Goal: Find specific page/section: Find specific page/section

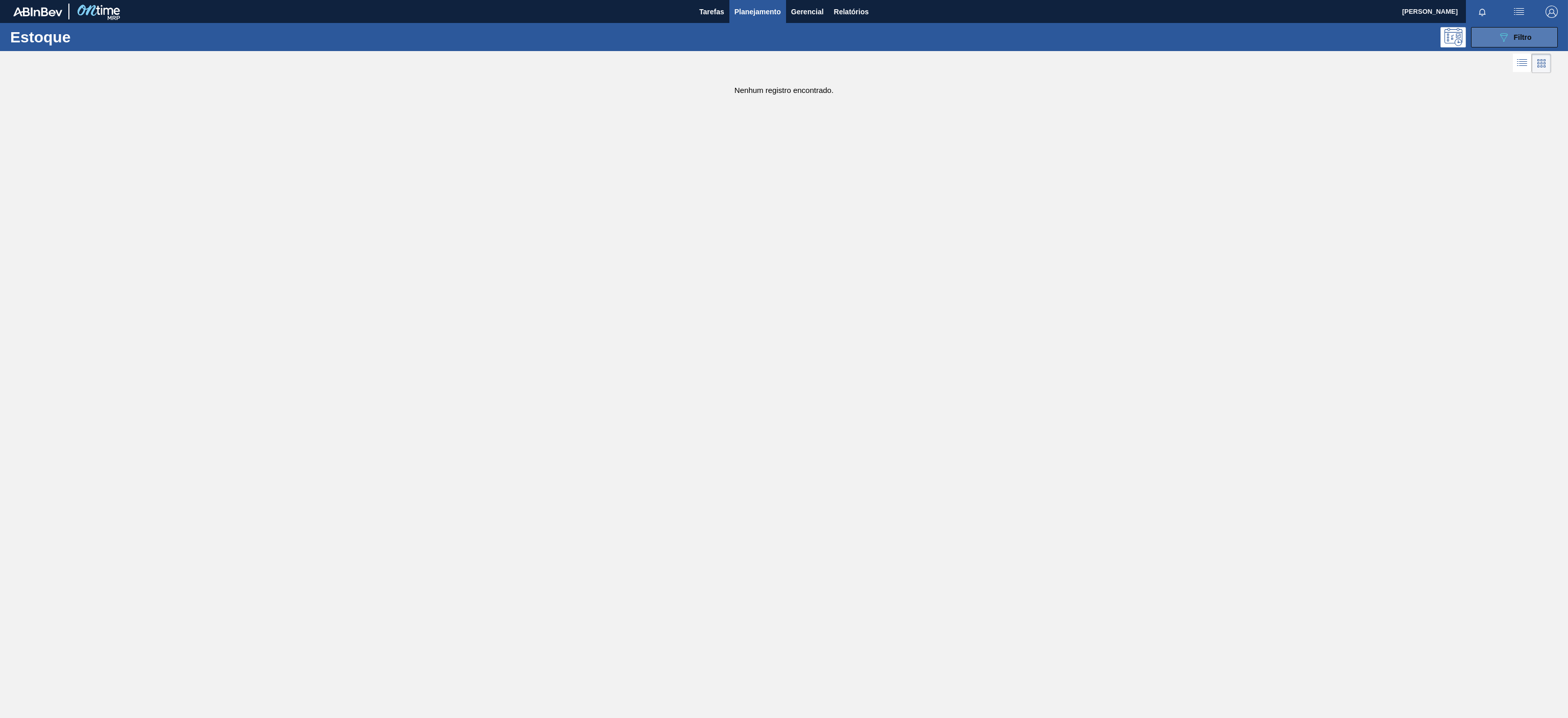
click at [1507, 37] on icon "089F7B8B-B2A5-4AFE-B5C0-19BA573D28AC" at bounding box center [1503, 37] width 12 height 12
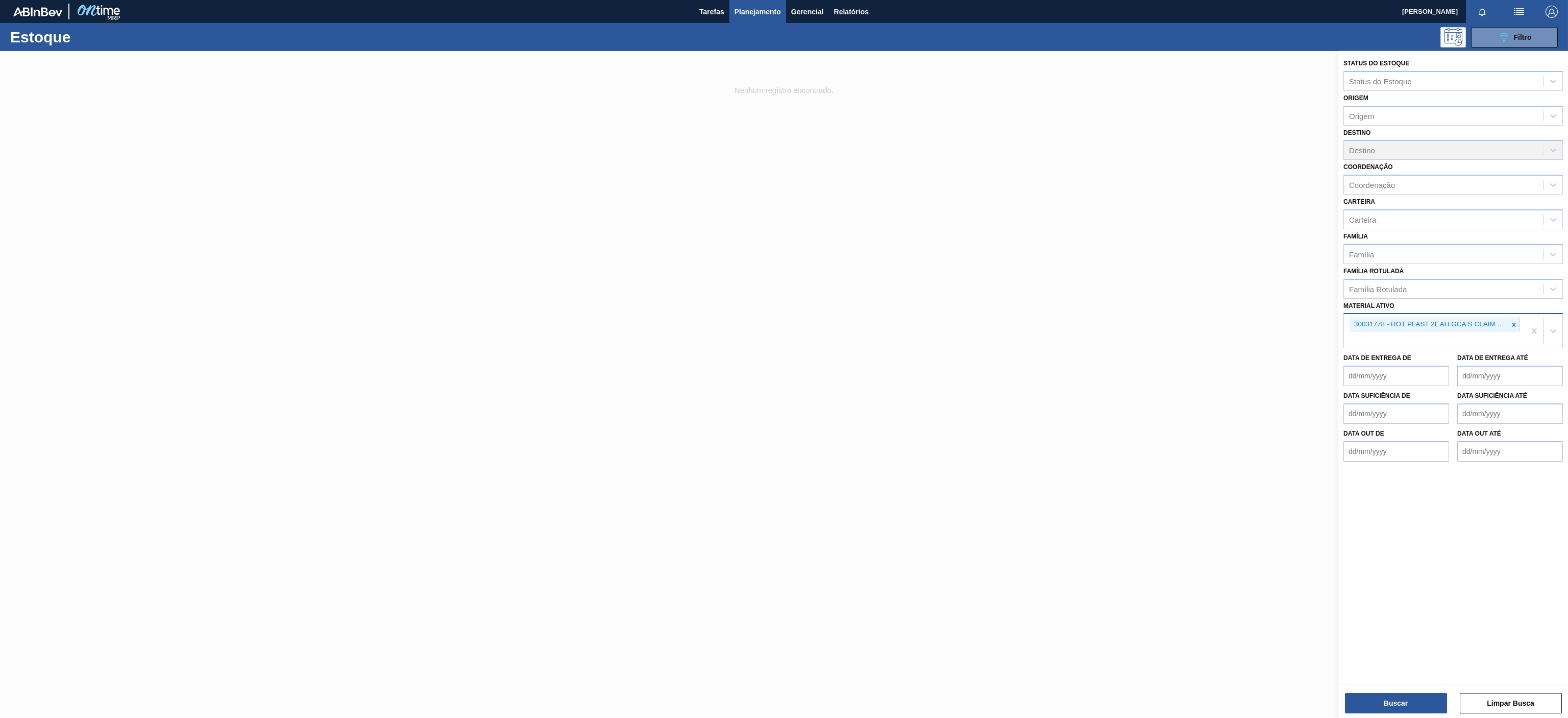
click at [1515, 330] on div at bounding box center [1514, 324] width 11 height 13
paste ativo "30003581"
type ativo "30003581"
click at [1452, 359] on div "30003581 - SUCO [PERSON_NAME];CLARIFIC.C/SO2;PEPSI;" at bounding box center [1453, 348] width 220 height 23
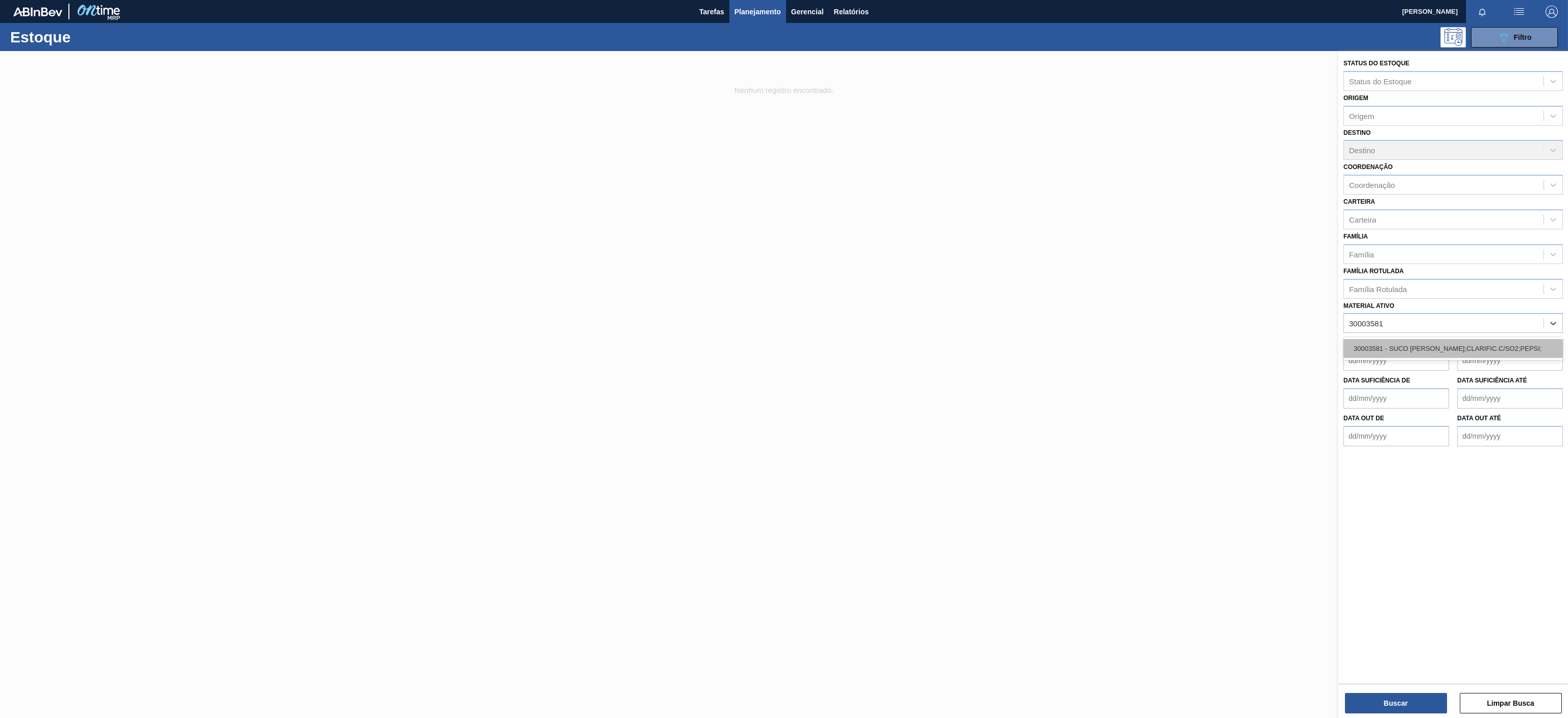
click at [1446, 351] on div "30003581 - SUCO [PERSON_NAME];CLARIFIC.C/SO2;PEPSI;" at bounding box center [1453, 348] width 220 height 19
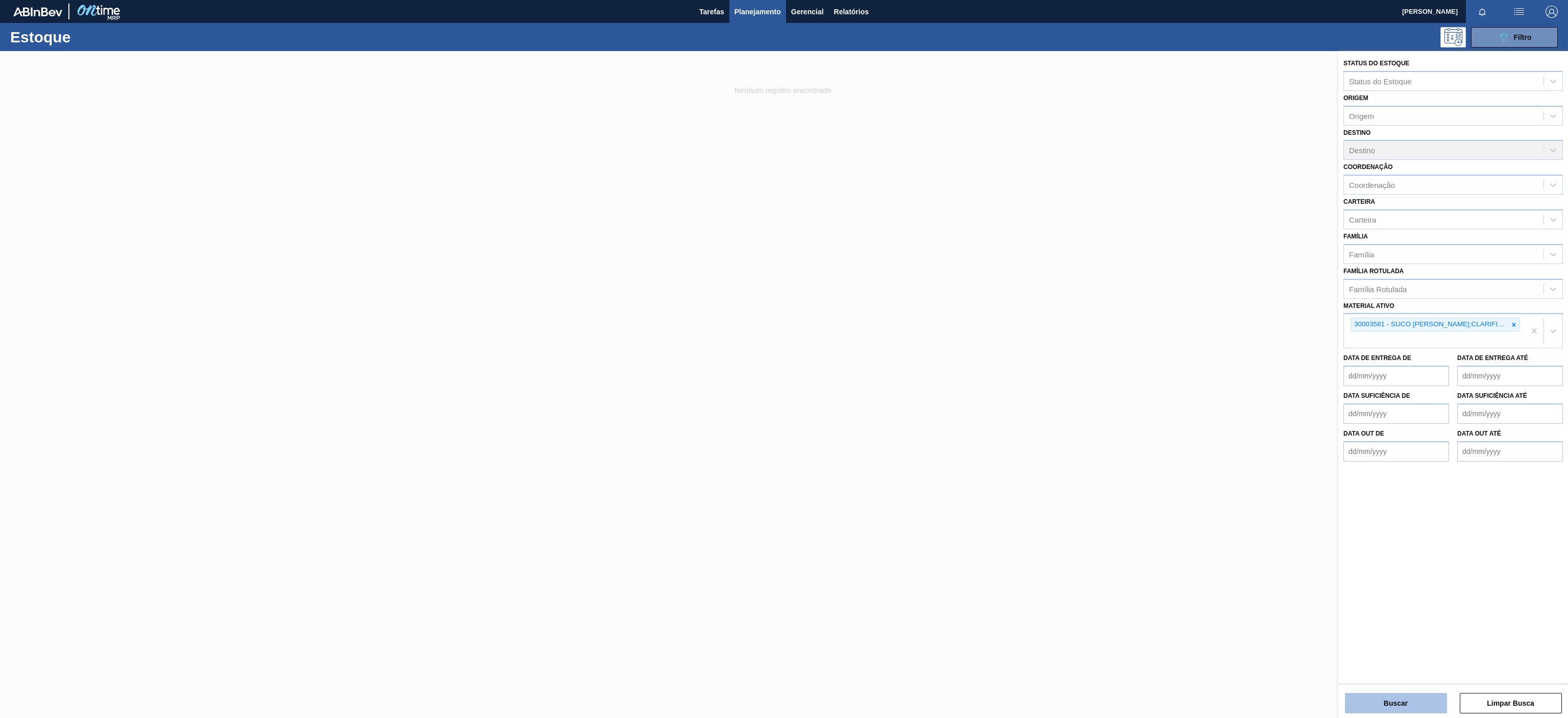
click at [1390, 700] on button "Buscar" at bounding box center [1396, 703] width 102 height 21
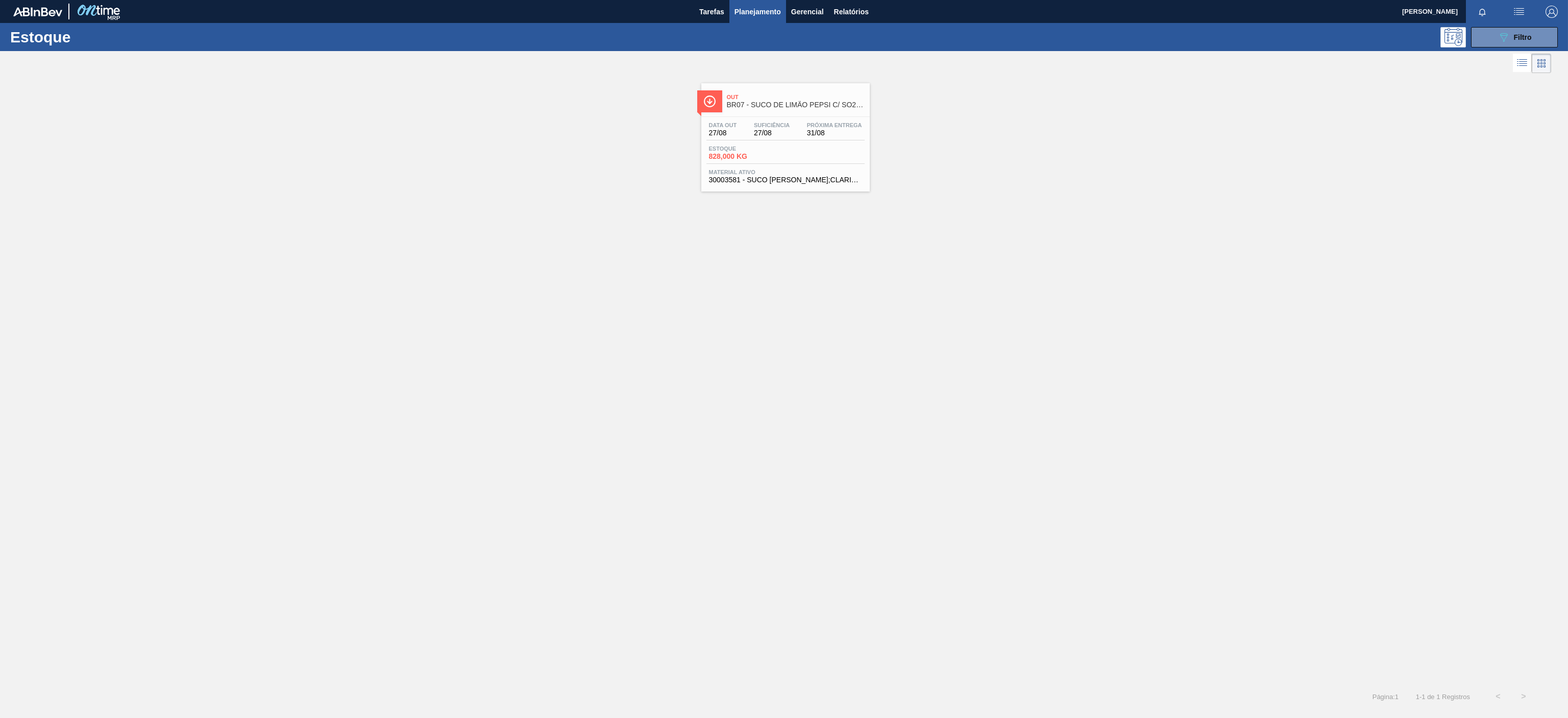
click at [845, 107] on span "BR07 - SUCO DE LIMÃO PEPSI C/ SO2 46KG" at bounding box center [796, 105] width 138 height 8
